Goal: Task Accomplishment & Management: Manage account settings

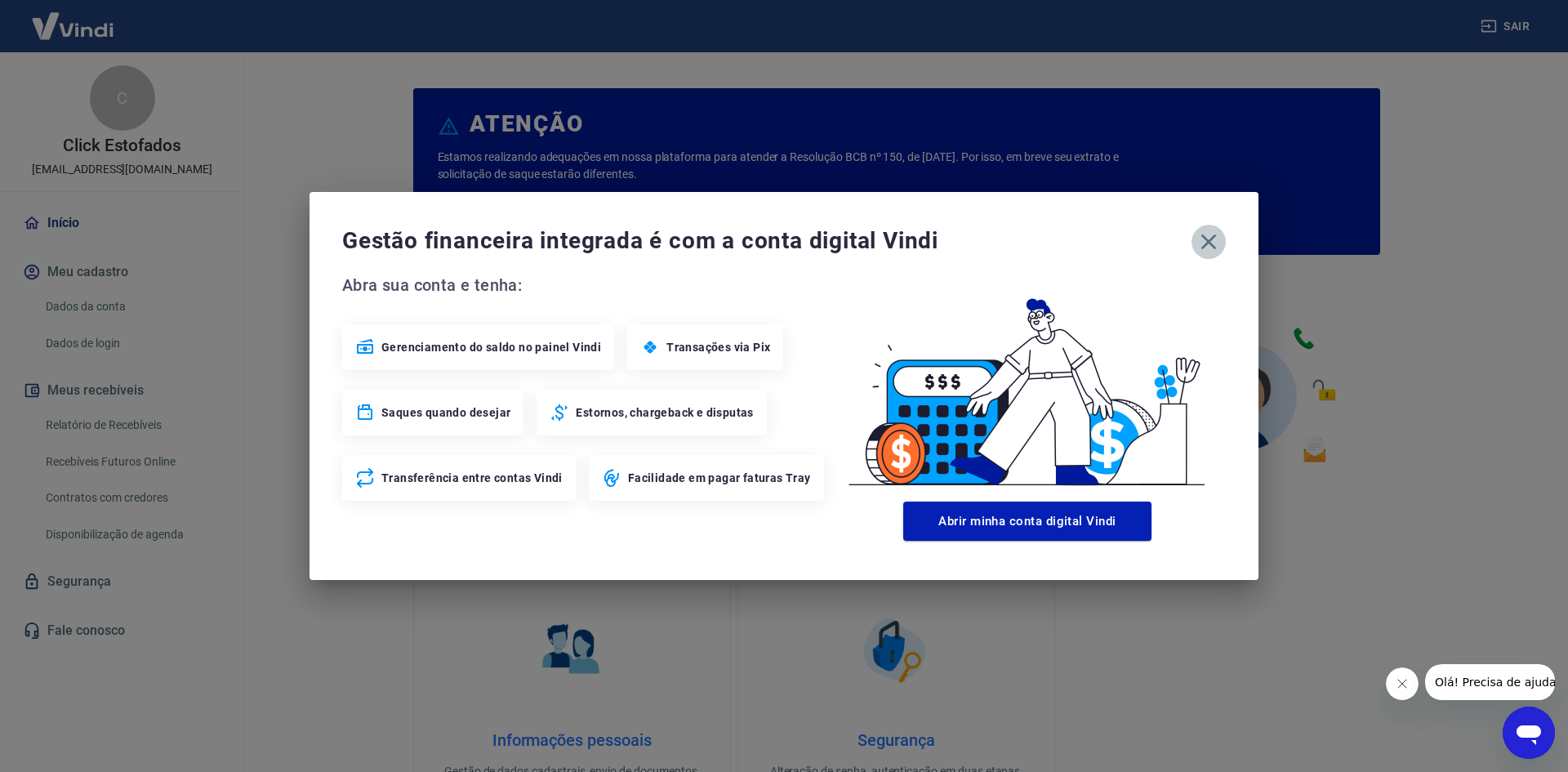
click at [1204, 241] on icon "button" at bounding box center [1208, 241] width 26 height 26
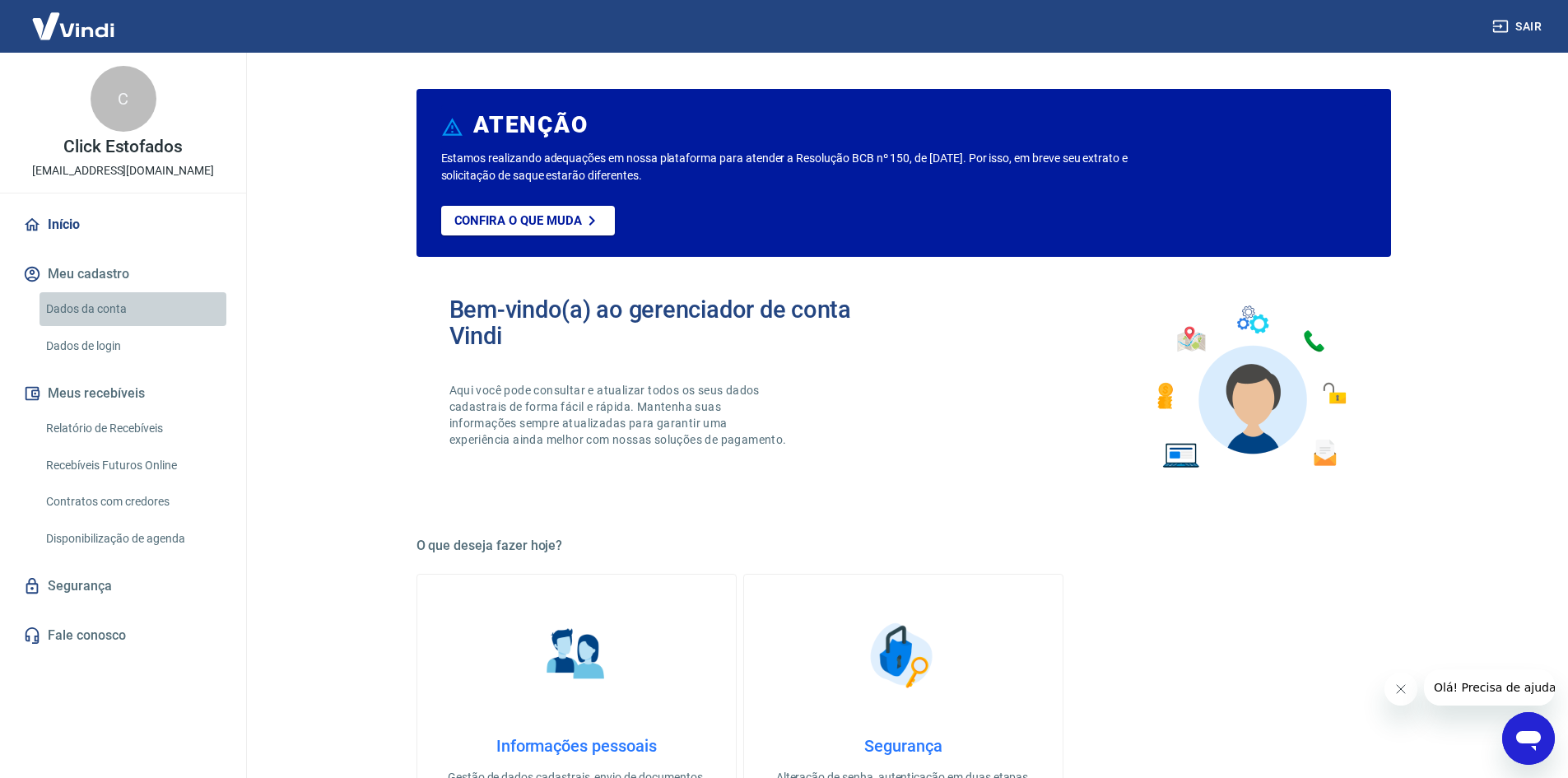
click at [76, 307] on link "Dados da conta" at bounding box center [133, 308] width 187 height 34
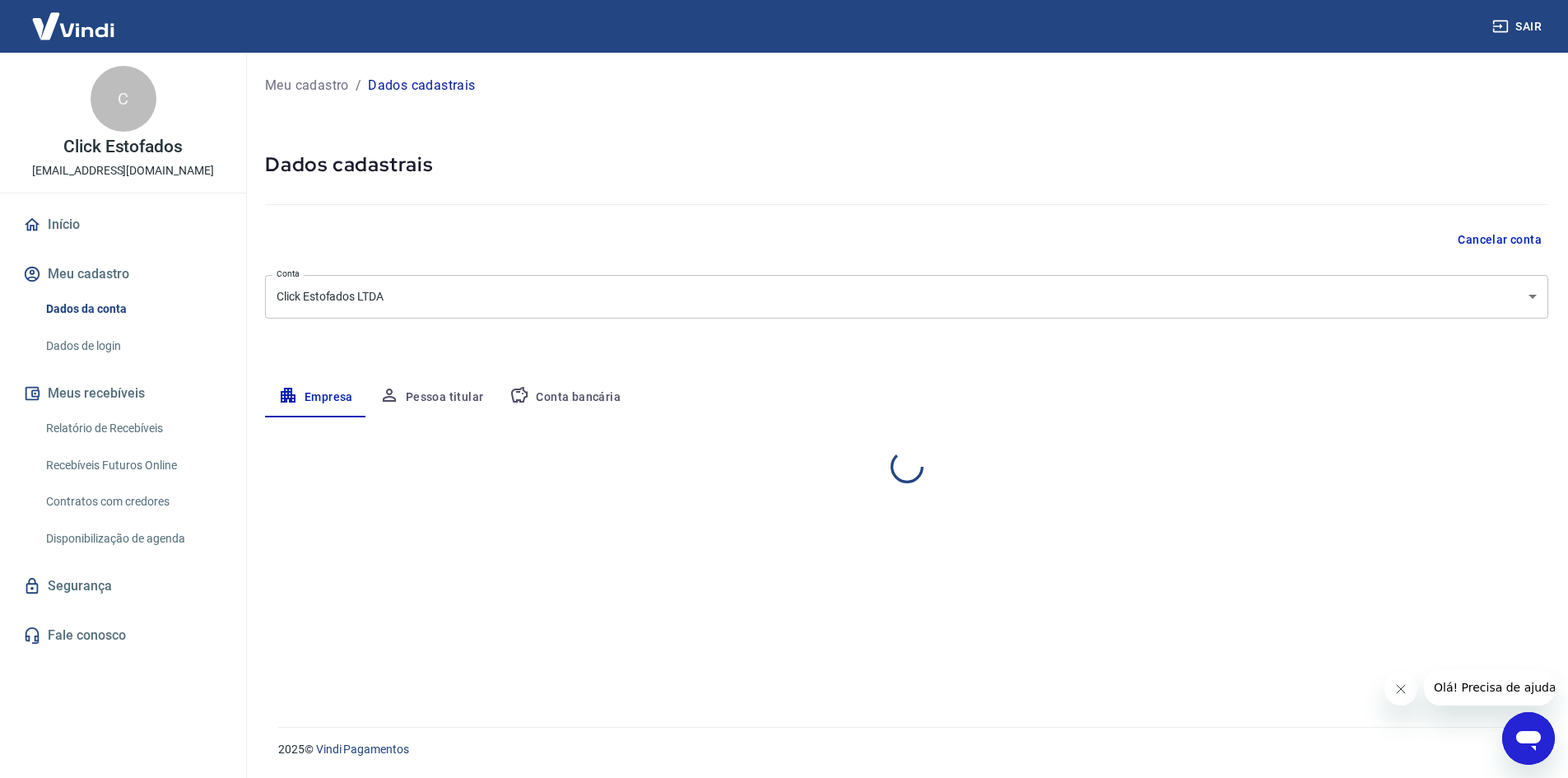
select select "RS"
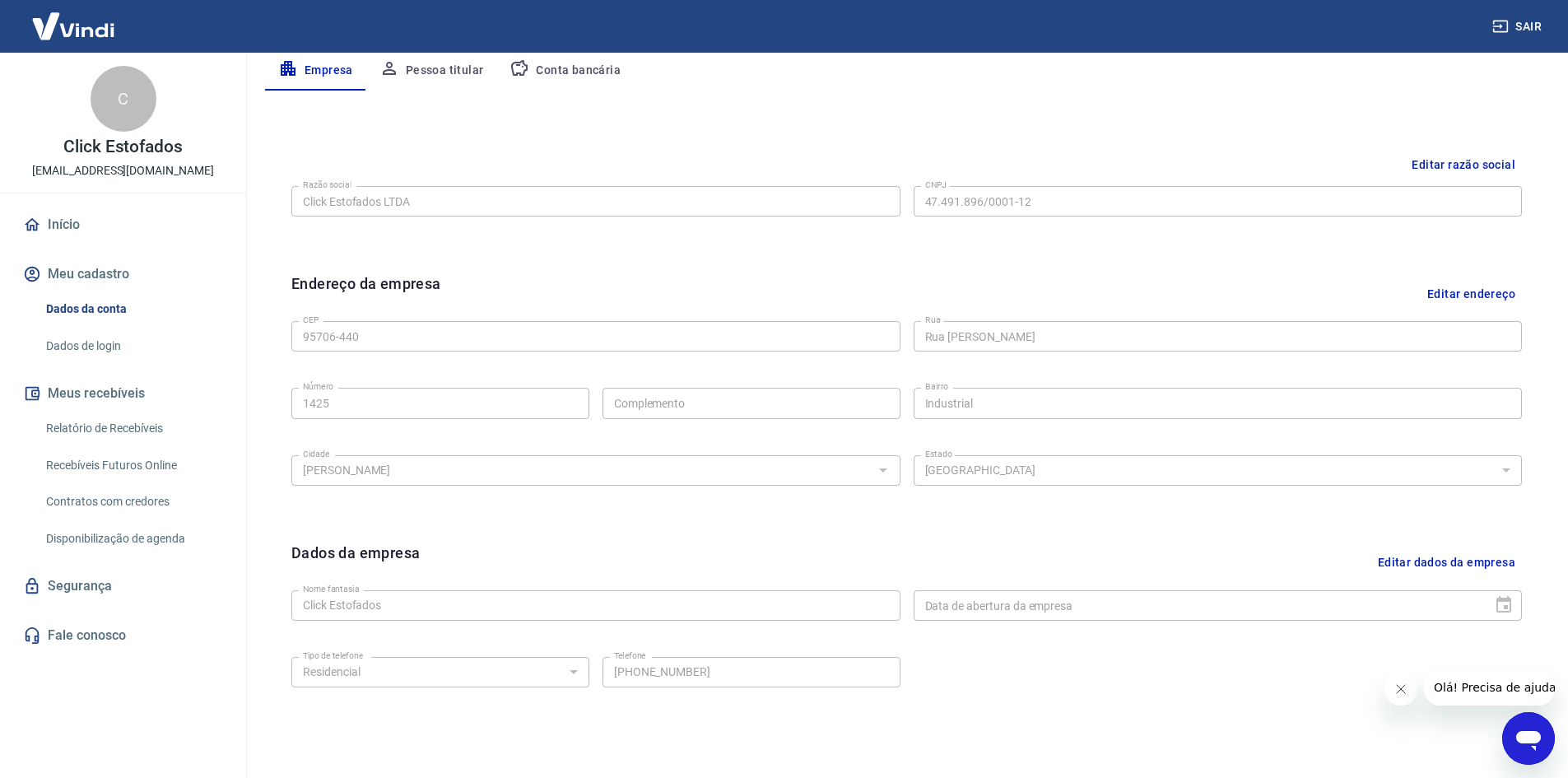
scroll to position [244, 0]
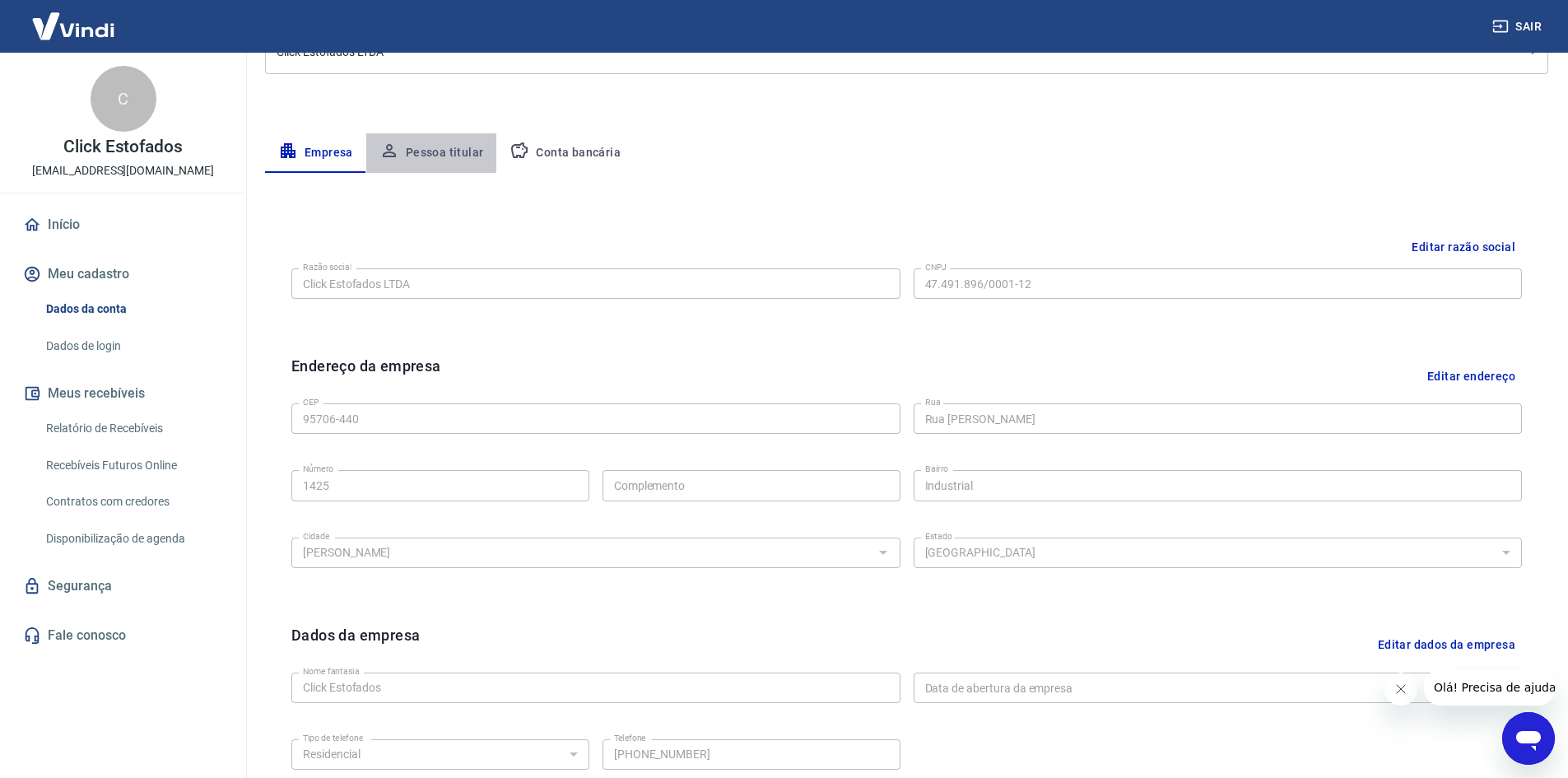
click at [430, 150] on button "Pessoa titular" at bounding box center [432, 153] width 131 height 40
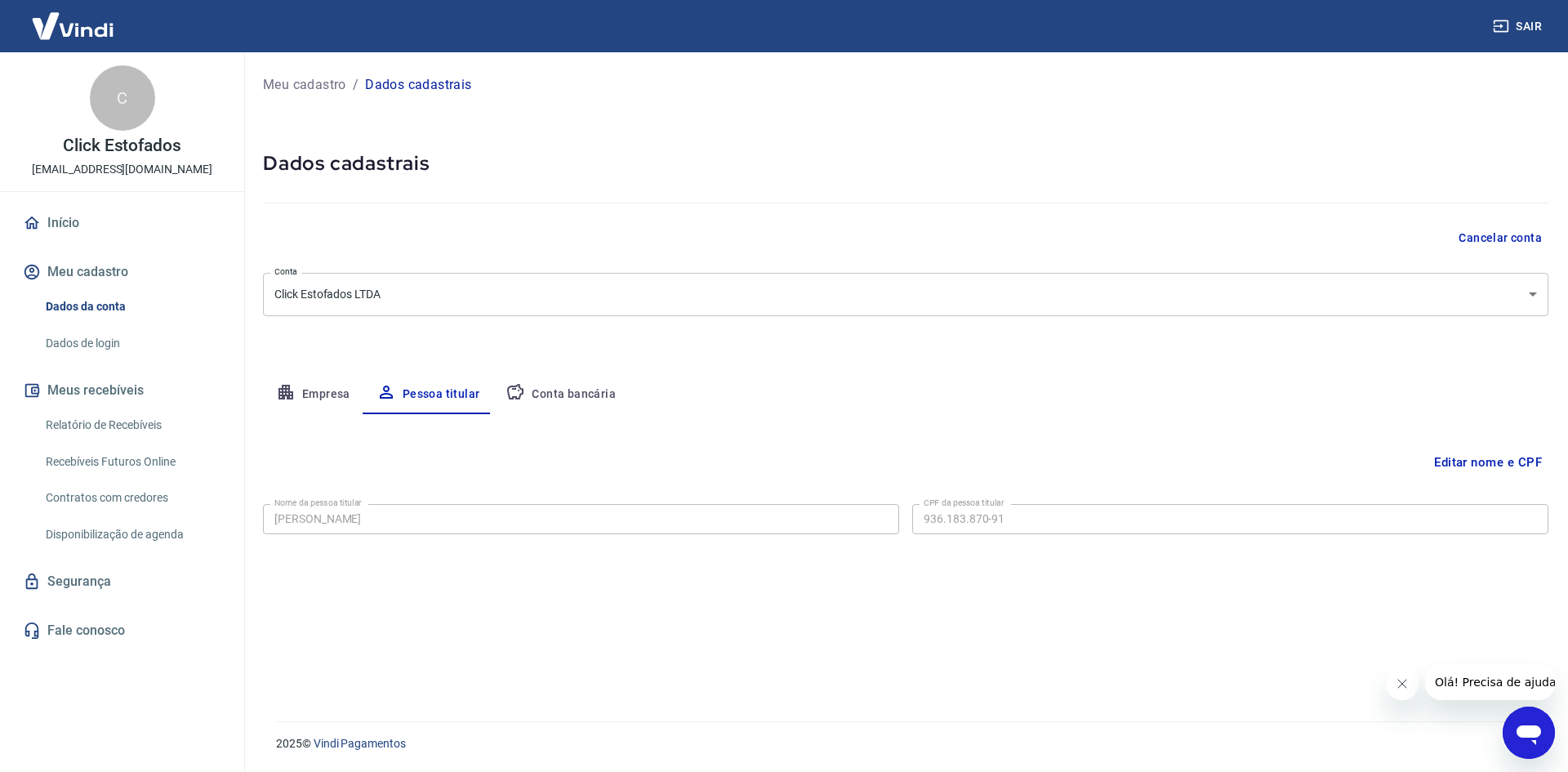
click at [316, 389] on button "Empresa" at bounding box center [314, 394] width 100 height 40
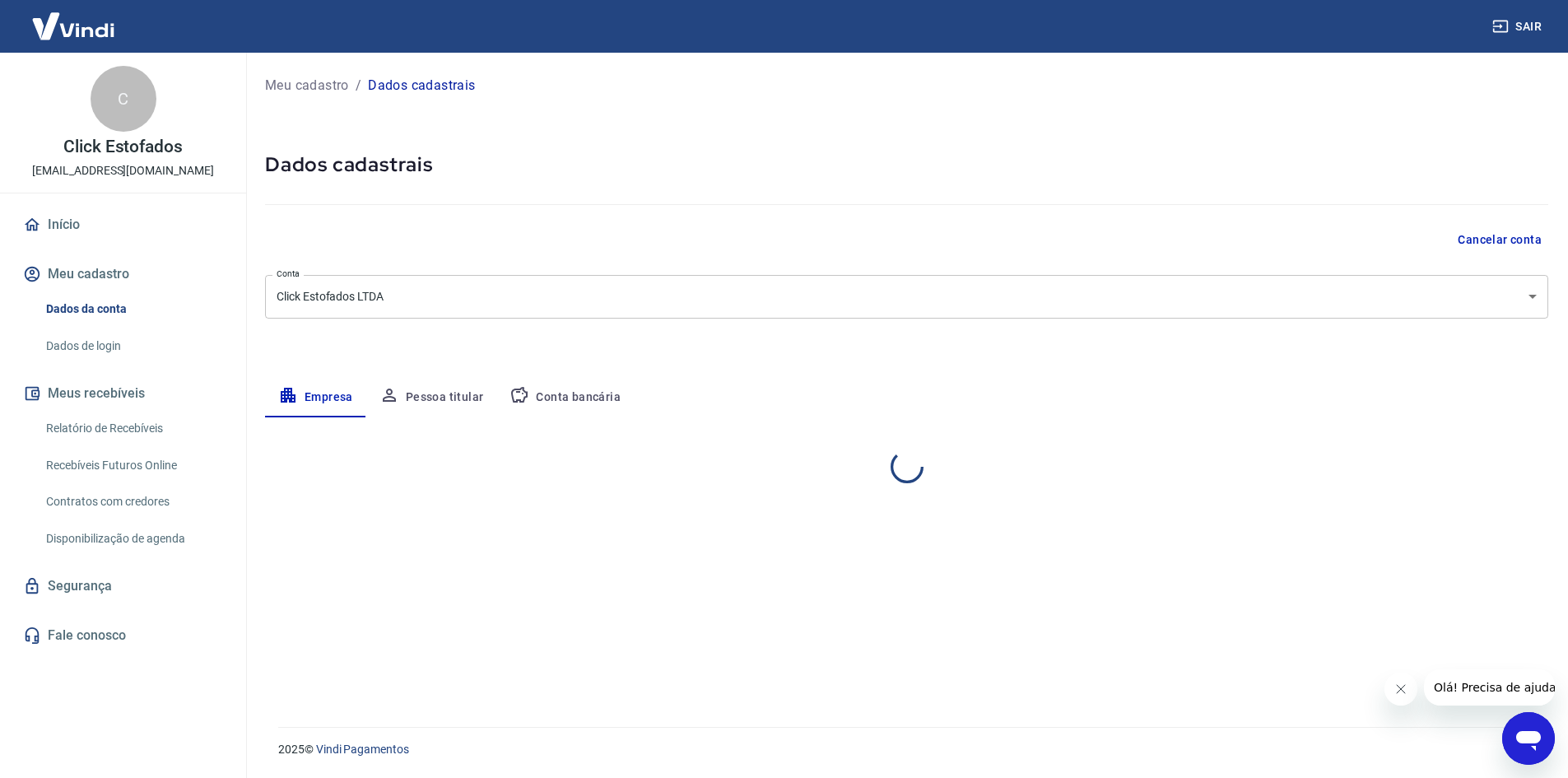
select select "RS"
